Goal: Check status: Check status

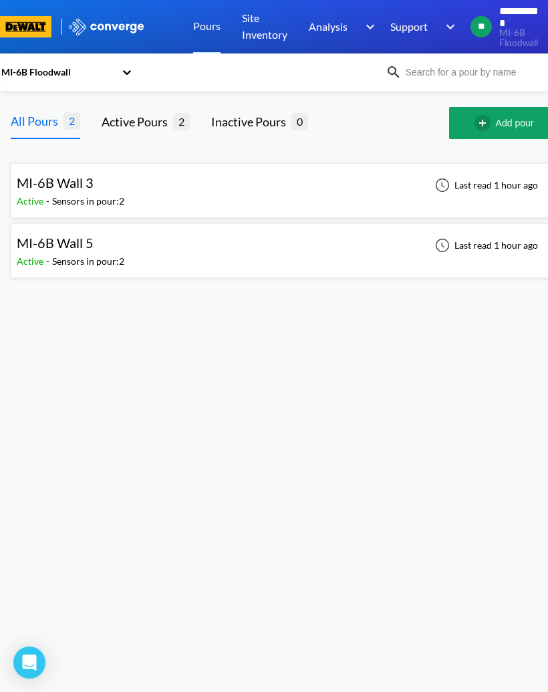
click at [158, 195] on div "MI-6B Wall 3 Active - Sensors in pour: 2 Last read 1 hour ago" at bounding box center [285, 190] width 536 height 43
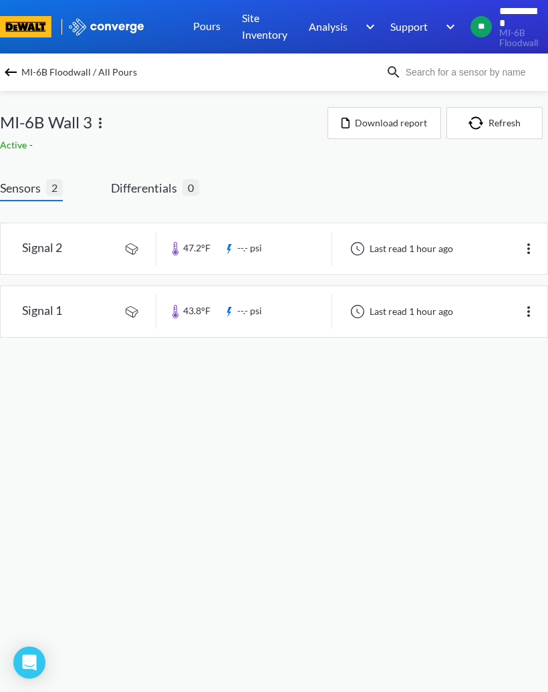
click at [8, 74] on img at bounding box center [11, 72] width 16 height 16
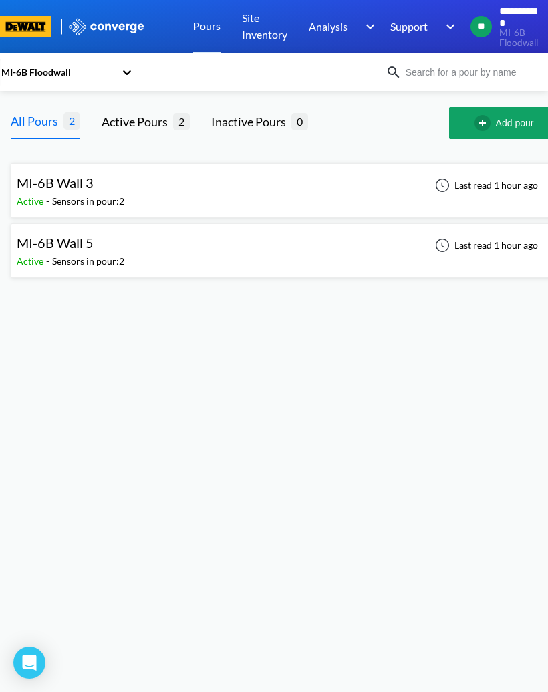
click at [104, 252] on div "MI-6B Wall 5" at bounding box center [71, 243] width 108 height 21
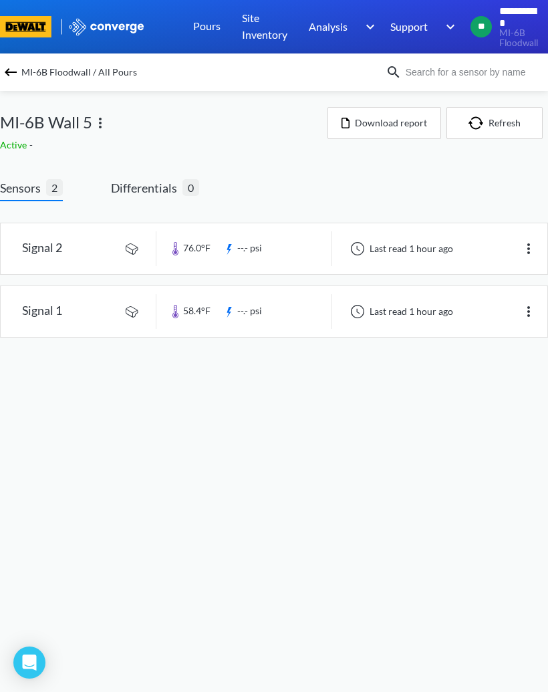
click at [108, 115] on img at bounding box center [100, 123] width 16 height 16
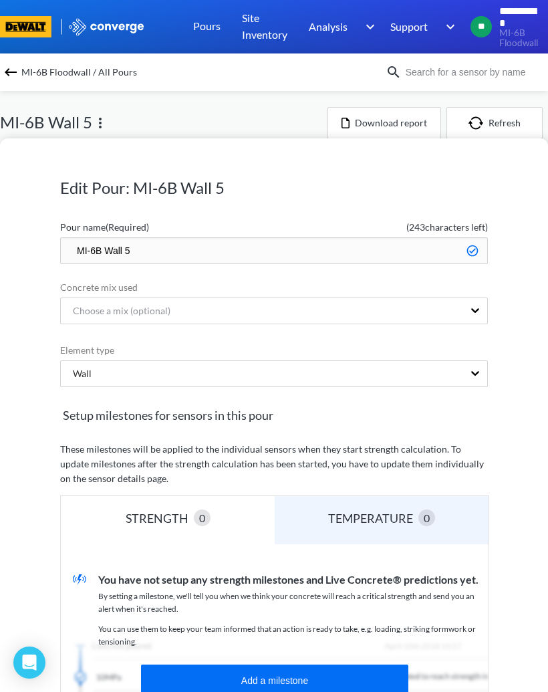
click at [16, 65] on img at bounding box center [11, 72] width 16 height 16
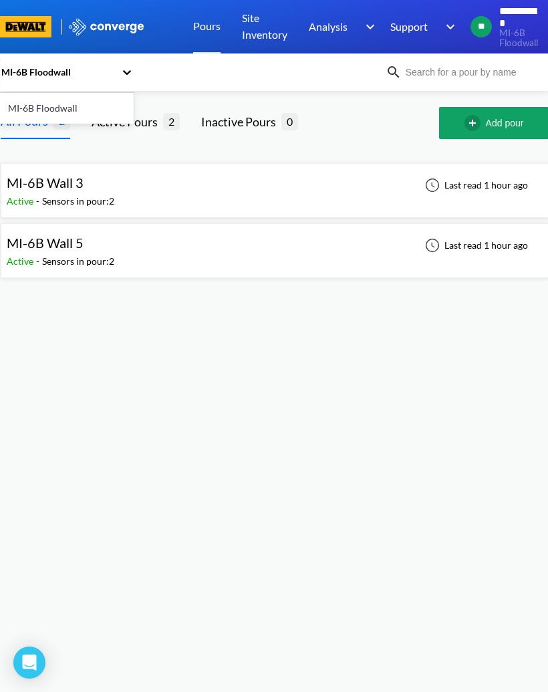
scroll to position [0, 21]
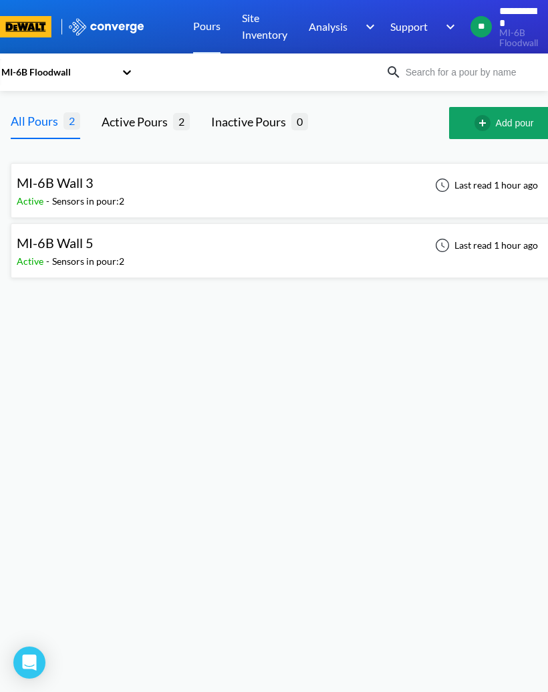
click at [64, 193] on div "MI-6B Wall 3" at bounding box center [55, 182] width 77 height 21
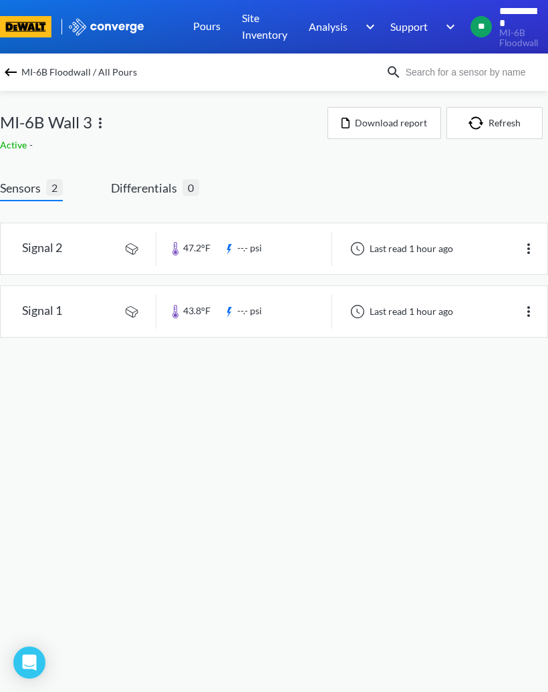
click at [22, 146] on span "Active" at bounding box center [14, 144] width 29 height 11
click at [485, 123] on img "button" at bounding box center [479, 122] width 20 height 13
click at [523, 254] on img at bounding box center [529, 249] width 16 height 16
click at [493, 250] on div "Edit" at bounding box center [494, 248] width 86 height 25
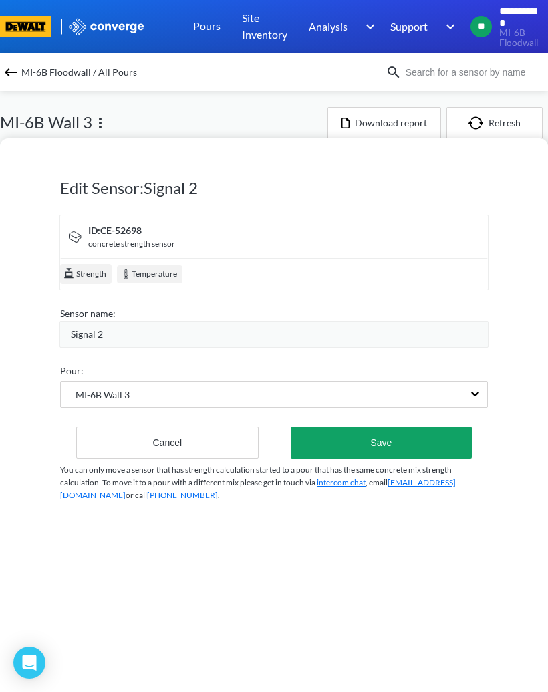
click at [147, 265] on div "Temperature" at bounding box center [150, 274] width 66 height 18
click at [148, 265] on div "Temperature" at bounding box center [150, 274] width 66 height 18
click at [176, 426] on button "Cancel" at bounding box center [167, 442] width 182 height 32
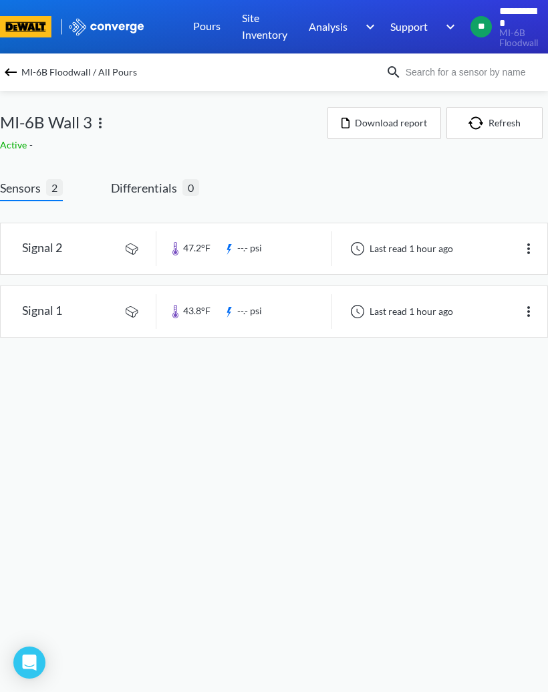
click at [207, 31] on link "Pours" at bounding box center [206, 26] width 27 height 53
